Goal: Information Seeking & Learning: Check status

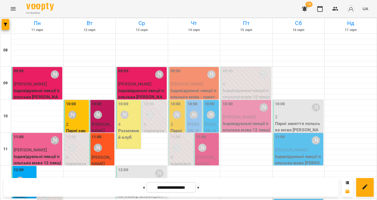
scroll to position [25, 0]
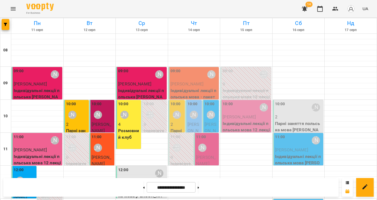
click at [12, 11] on icon "Menu" at bounding box center [13, 8] width 7 height 7
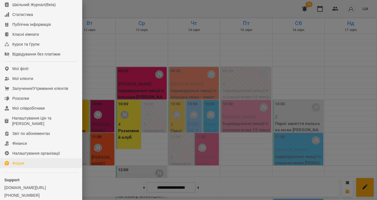
scroll to position [44, 0]
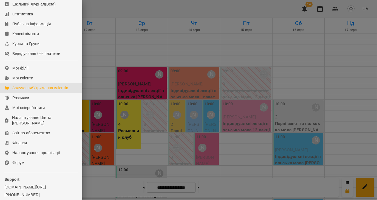
click at [22, 90] on div "Залучення/Утримання клієнтів" at bounding box center [40, 87] width 56 height 5
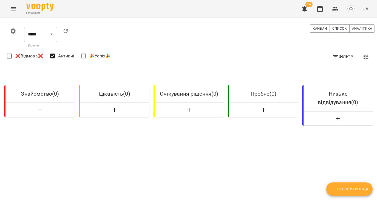
click at [8, 5] on button "Menu" at bounding box center [13, 8] width 13 height 13
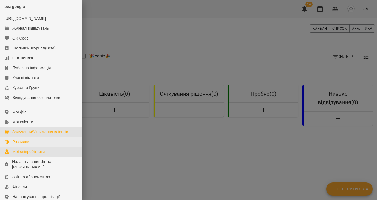
drag, startPoint x: 28, startPoint y: 156, endPoint x: 42, endPoint y: 146, distance: 17.1
click at [28, 154] on div "Мої співробітники" at bounding box center [28, 151] width 33 height 5
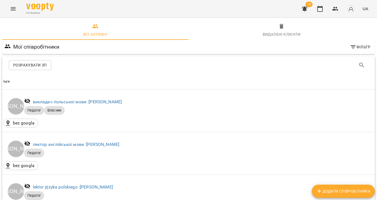
click at [15, 9] on icon "Menu" at bounding box center [13, 8] width 7 height 7
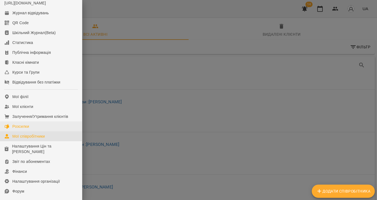
scroll to position [19, 0]
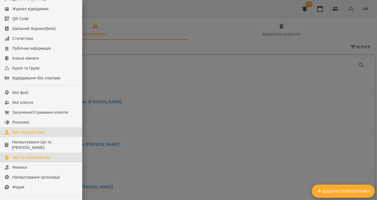
click at [36, 160] on div "Звіт по абонементах" at bounding box center [31, 156] width 38 height 5
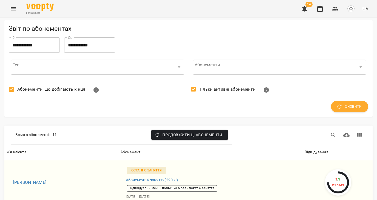
scroll to position [82, 0]
click at [310, 149] on div "Відвідування" at bounding box center [317, 152] width 24 height 7
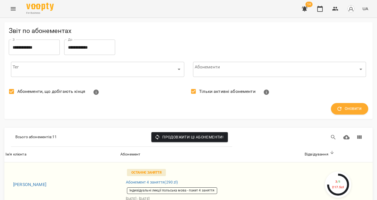
click at [13, 9] on icon "Menu" at bounding box center [13, 8] width 5 height 3
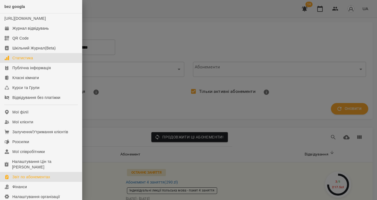
click at [39, 63] on link "Статистика" at bounding box center [41, 58] width 82 height 10
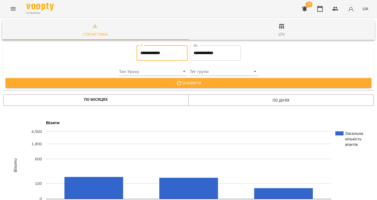
click at [154, 55] on input "**********" at bounding box center [162, 52] width 51 height 15
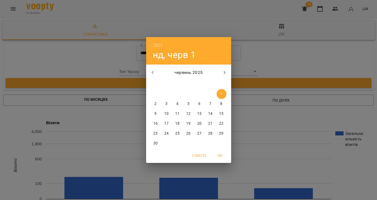
click at [153, 73] on icon "button" at bounding box center [152, 72] width 2 height 3
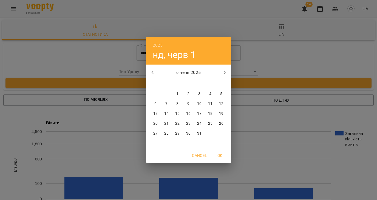
click at [153, 73] on icon "button" at bounding box center [152, 72] width 2 height 3
click at [200, 94] on span "1" at bounding box center [200, 93] width 10 height 5
type input "**********"
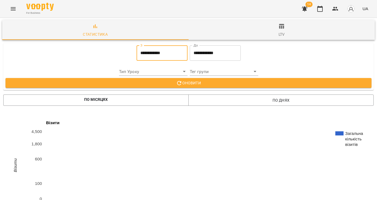
click at [198, 81] on span "Оновити" at bounding box center [188, 83] width 357 height 7
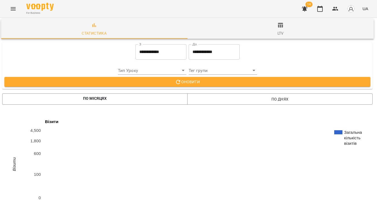
scroll to position [0, 1]
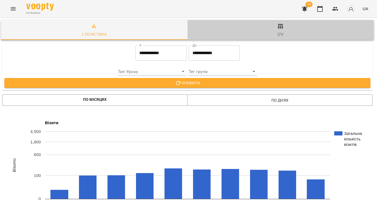
click at [280, 30] on span "ltv" at bounding box center [281, 30] width 180 height 15
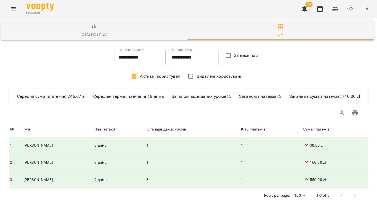
type input "**********"
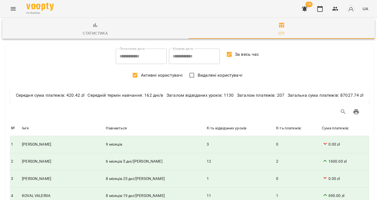
scroll to position [0, 0]
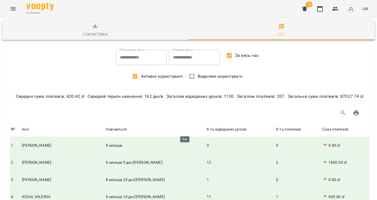
click at [207, 129] on div "К-ть відвіданих уроків" at bounding box center [227, 129] width 40 height 7
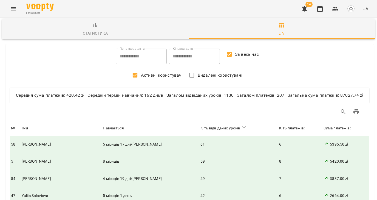
scroll to position [472, 0]
